Goal: Find specific page/section: Find specific page/section

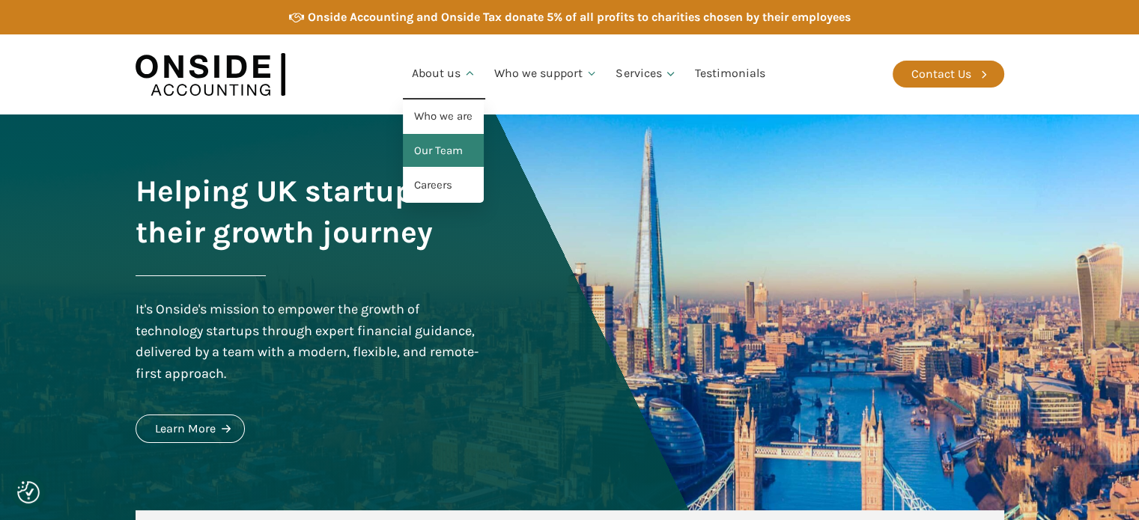
click at [455, 148] on link "Our Team" at bounding box center [443, 151] width 81 height 34
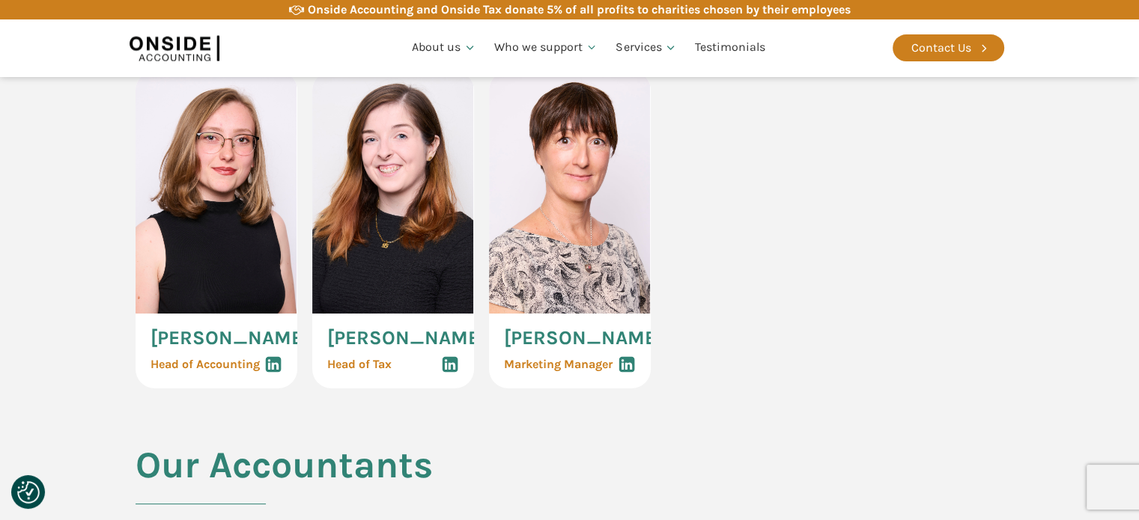
scroll to position [1123, 0]
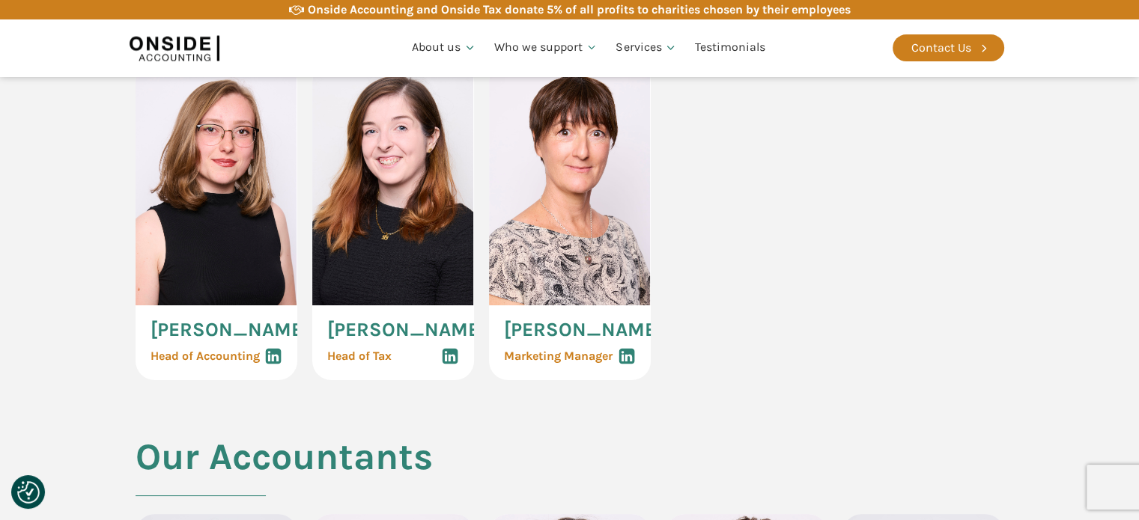
click at [222, 231] on img at bounding box center [217, 184] width 162 height 243
click at [225, 154] on img at bounding box center [217, 184] width 162 height 243
click at [219, 233] on img at bounding box center [217, 184] width 162 height 243
click at [225, 340] on span "Linda Lipkova" at bounding box center [230, 329] width 159 height 19
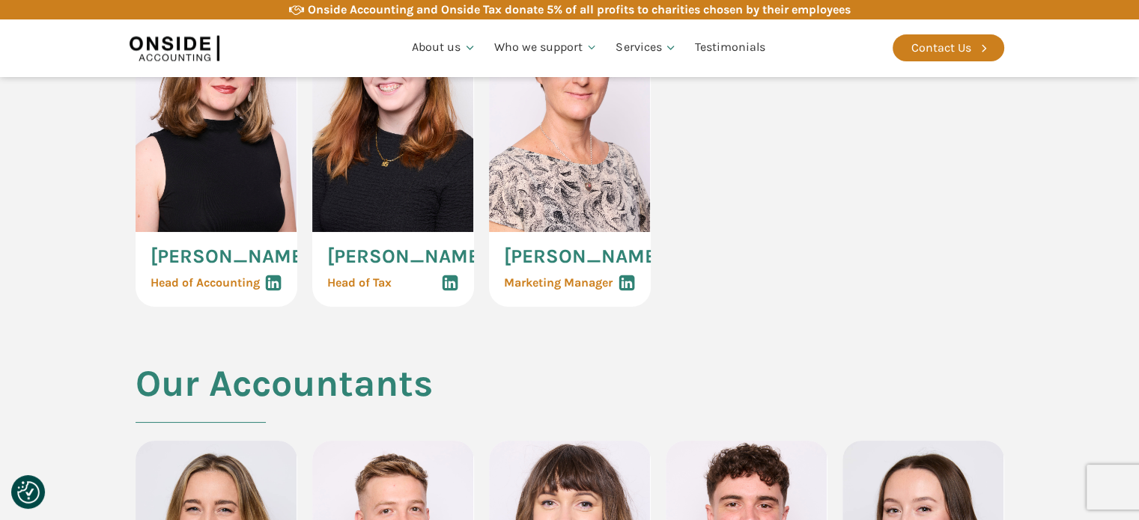
scroll to position [1003, 0]
